Goal: Task Accomplishment & Management: Manage account settings

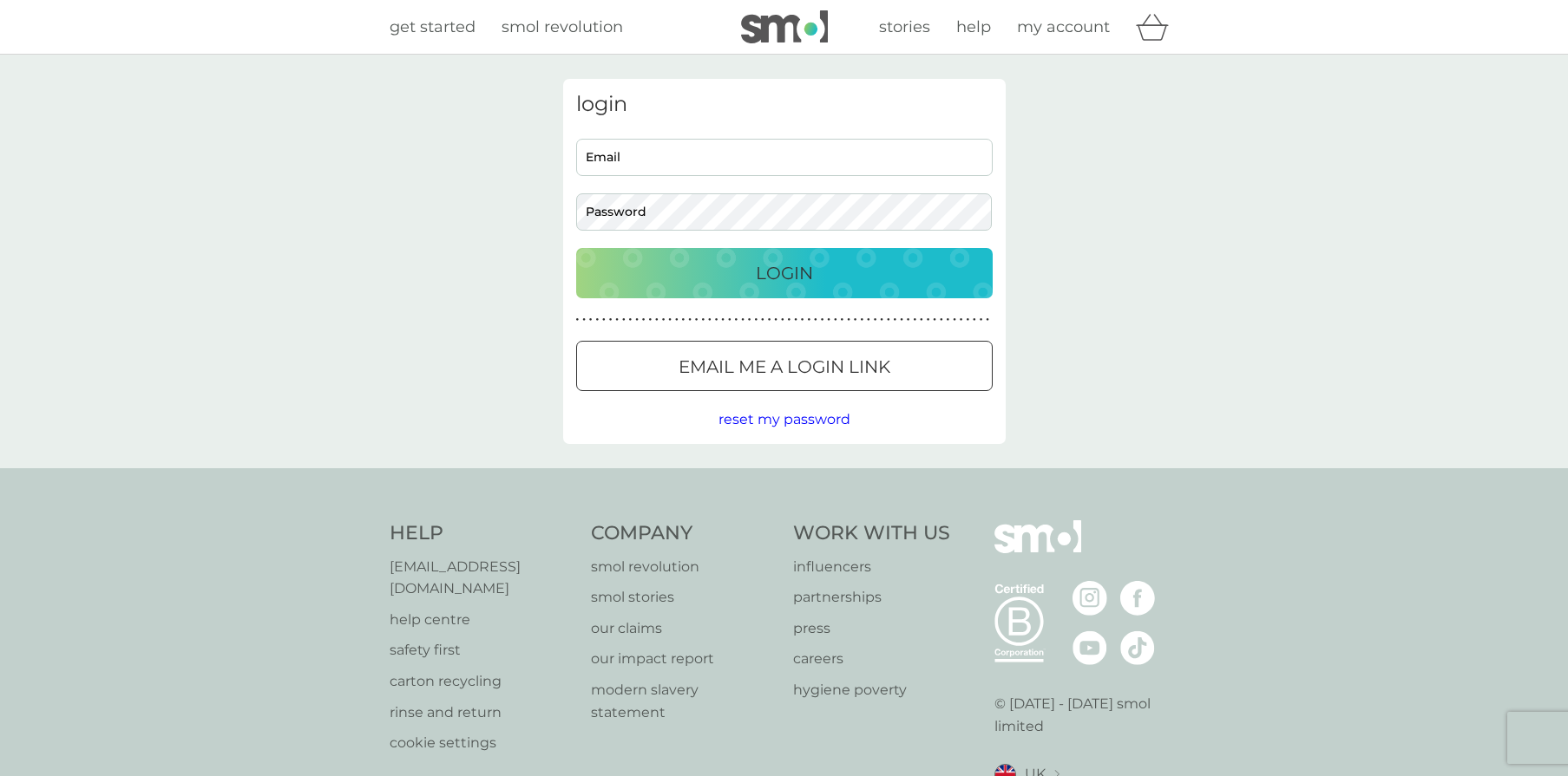
type input "[EMAIL_ADDRESS][DOMAIN_NAME]"
click at [813, 277] on div "Login" at bounding box center [784, 273] width 382 height 28
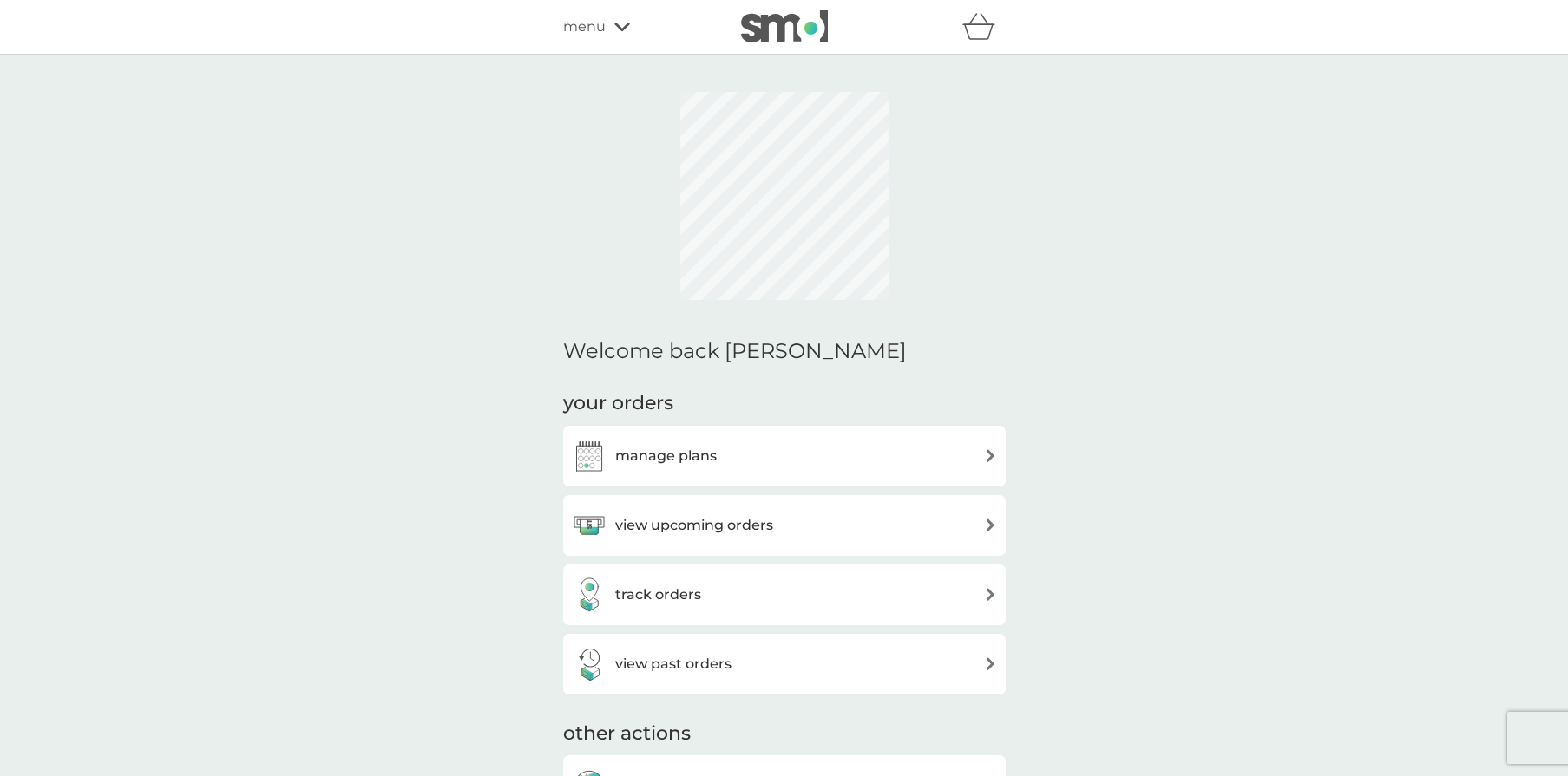
click at [872, 521] on div "view upcoming orders" at bounding box center [784, 526] width 425 height 35
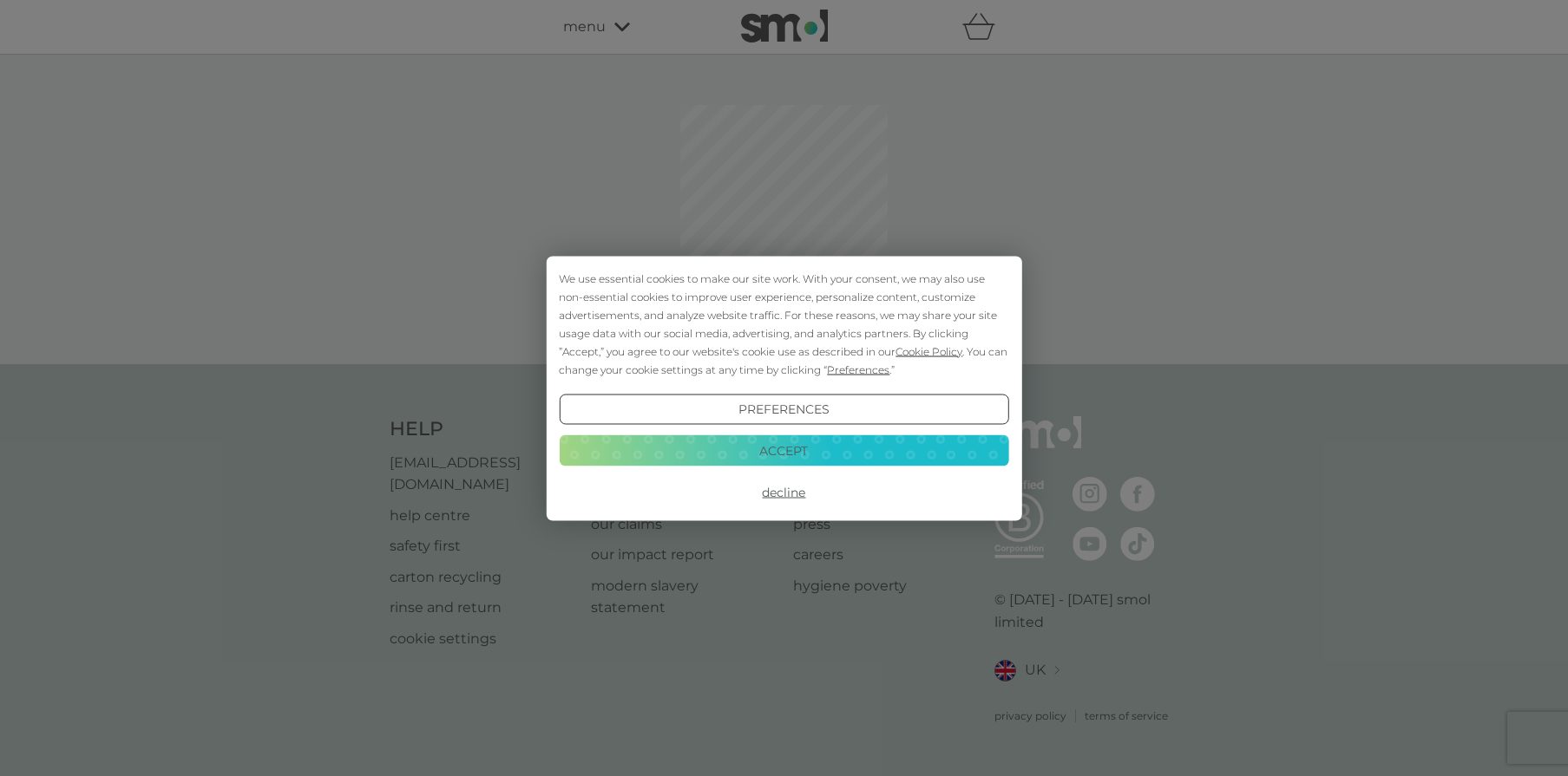
click at [873, 450] on button "Accept" at bounding box center [783, 451] width 450 height 32
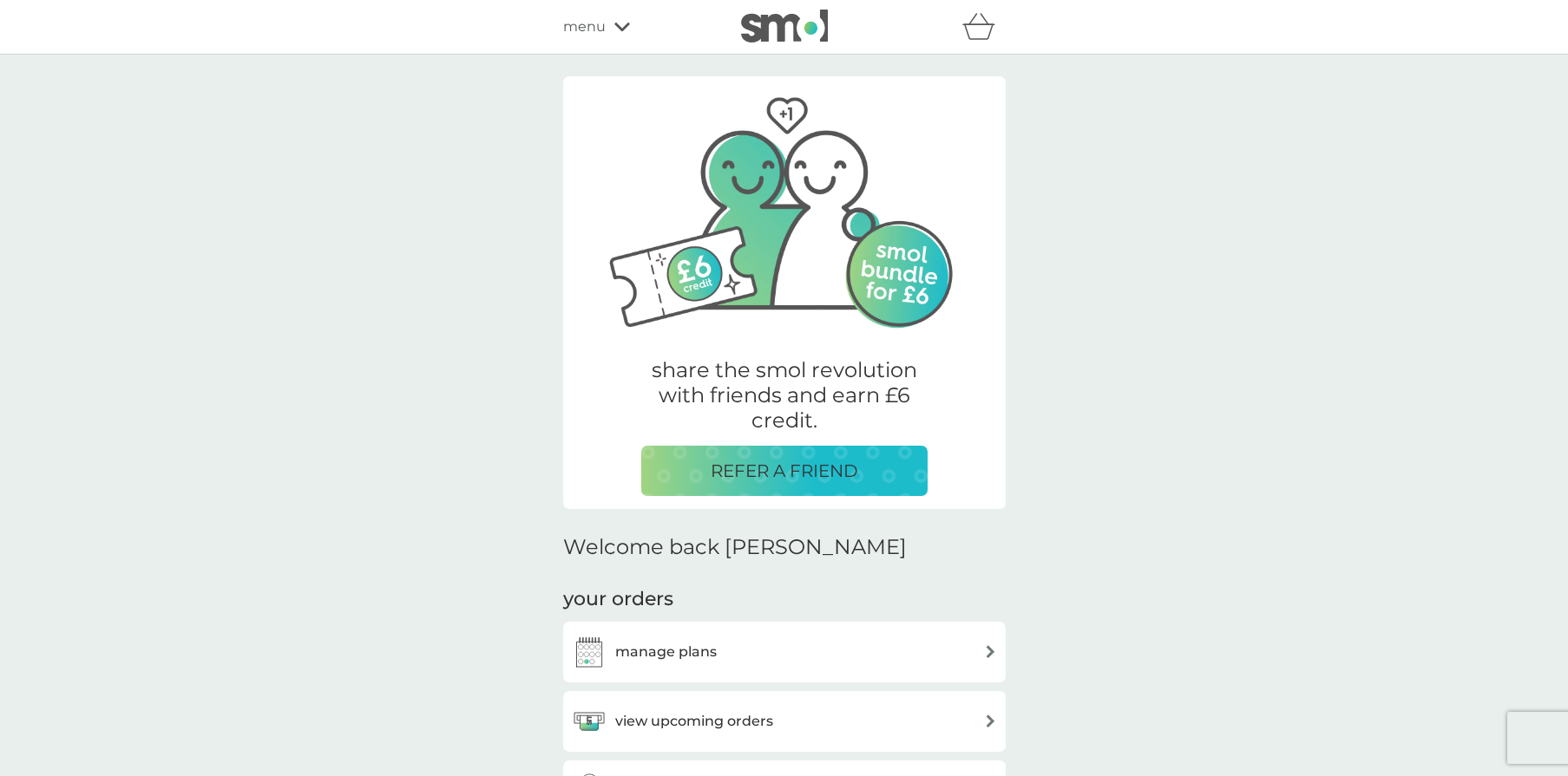
click at [773, 642] on div "manage plans" at bounding box center [784, 652] width 425 height 35
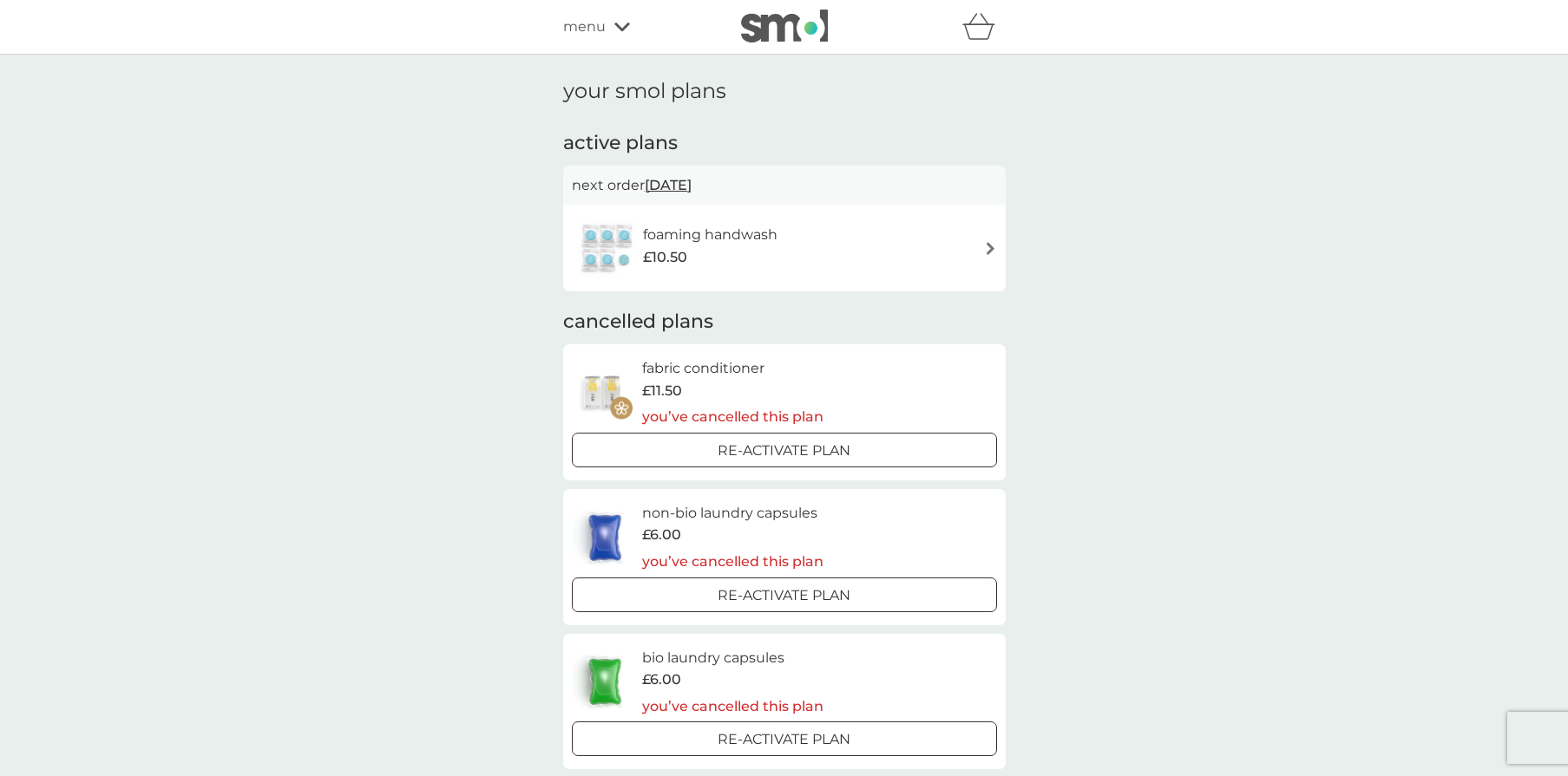
click at [1339, 147] on div "your smol plans active plans next order 29 Sep 2025 foaming handwash £10.50 can…" at bounding box center [784, 643] width 1568 height 1177
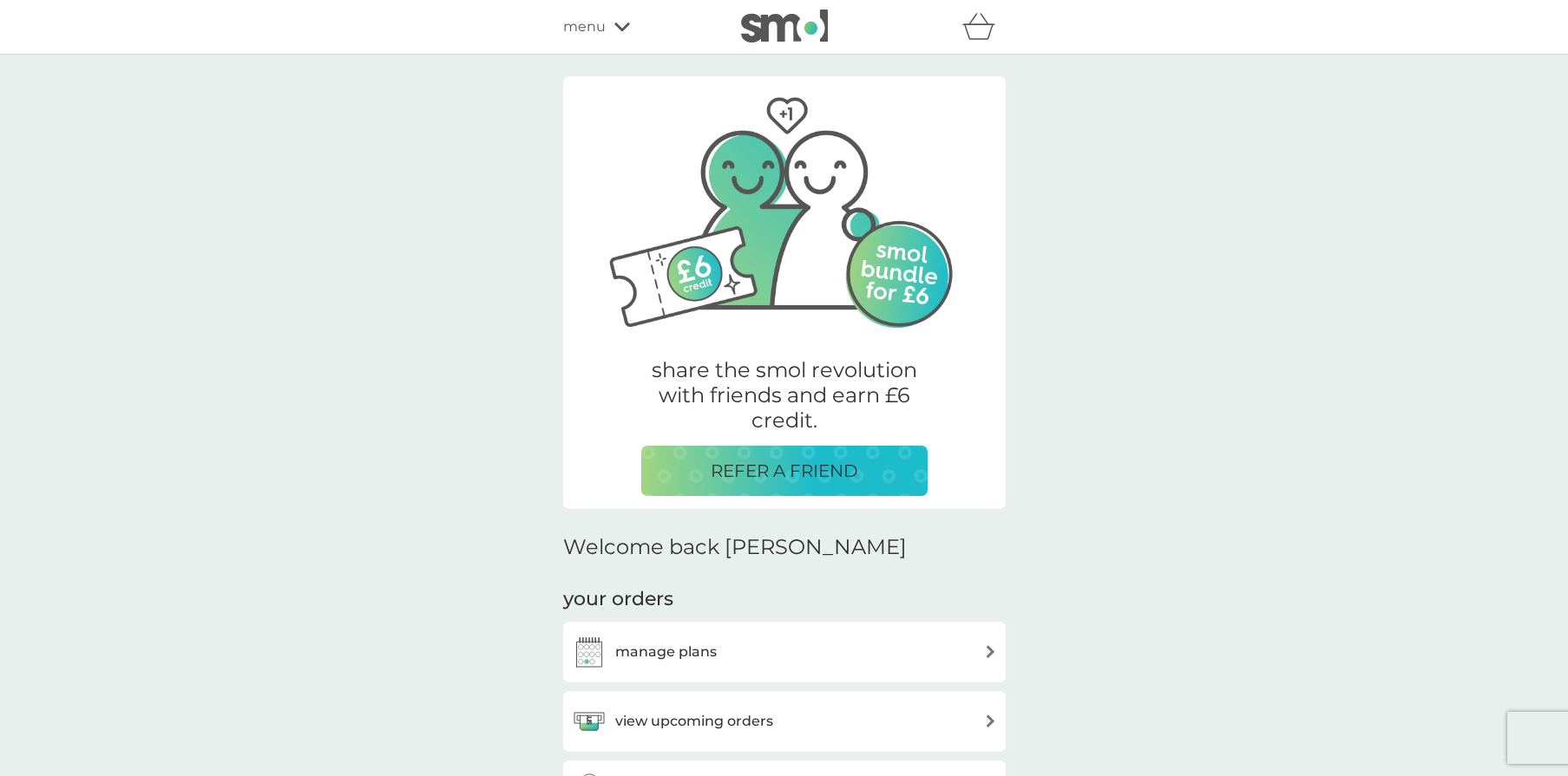
click at [615, 29] on icon at bounding box center [622, 27] width 16 height 11
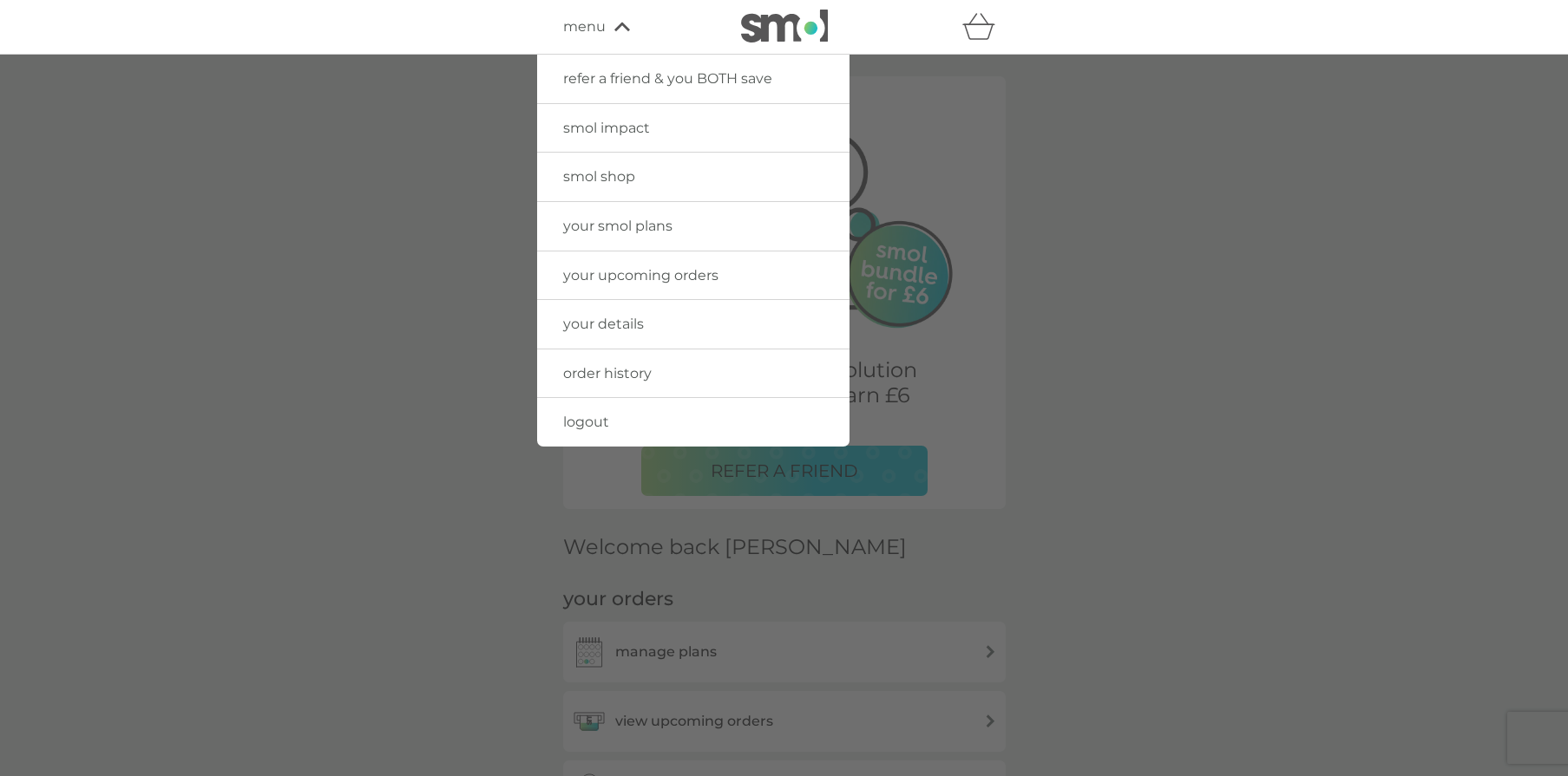
click at [592, 432] on link "logout" at bounding box center [694, 422] width 313 height 48
